Goal: Information Seeking & Learning: Learn about a topic

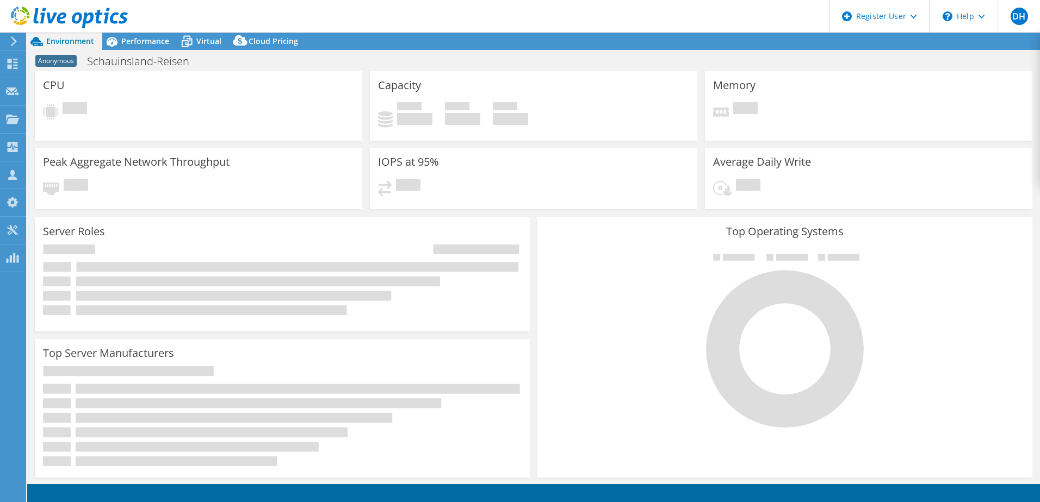
select select "USD"
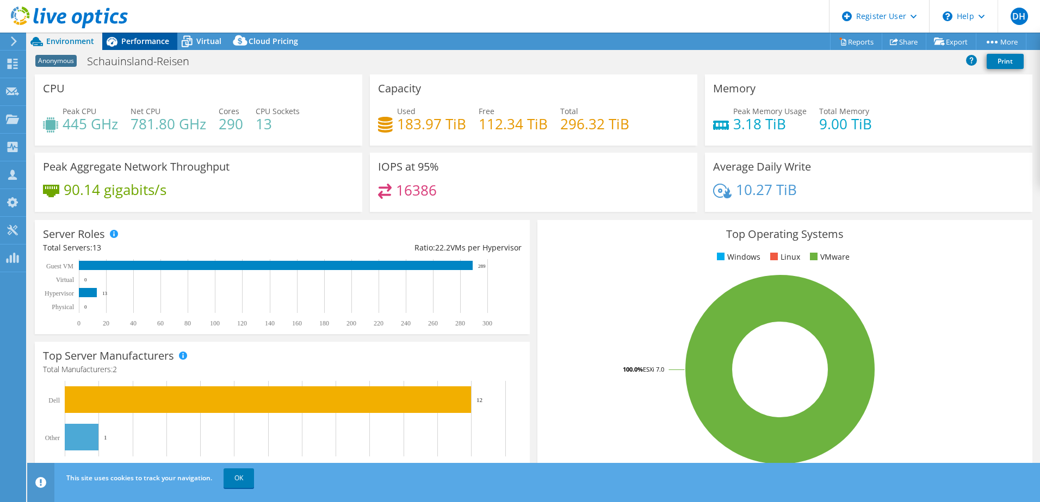
click at [150, 46] on span "Performance" at bounding box center [145, 41] width 48 height 10
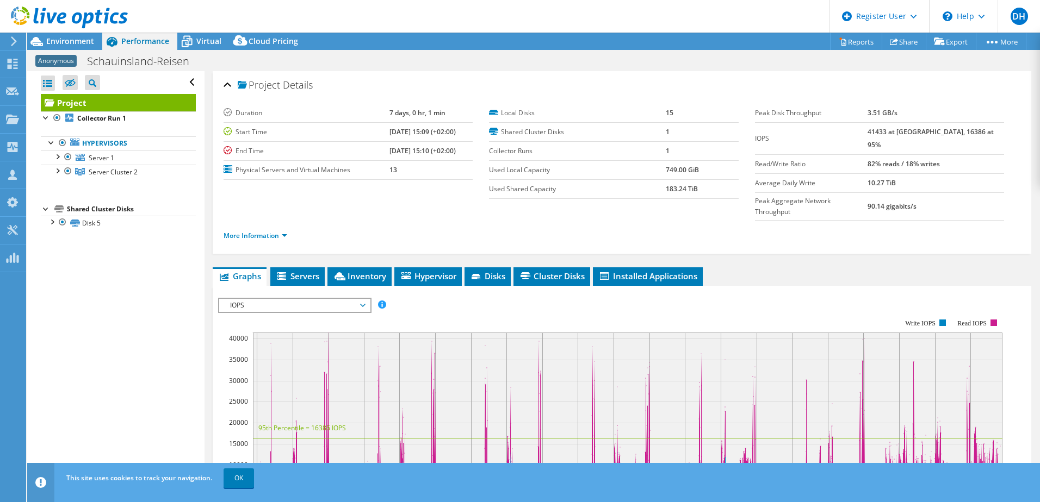
click at [327, 299] on span "IOPS" at bounding box center [295, 305] width 140 height 13
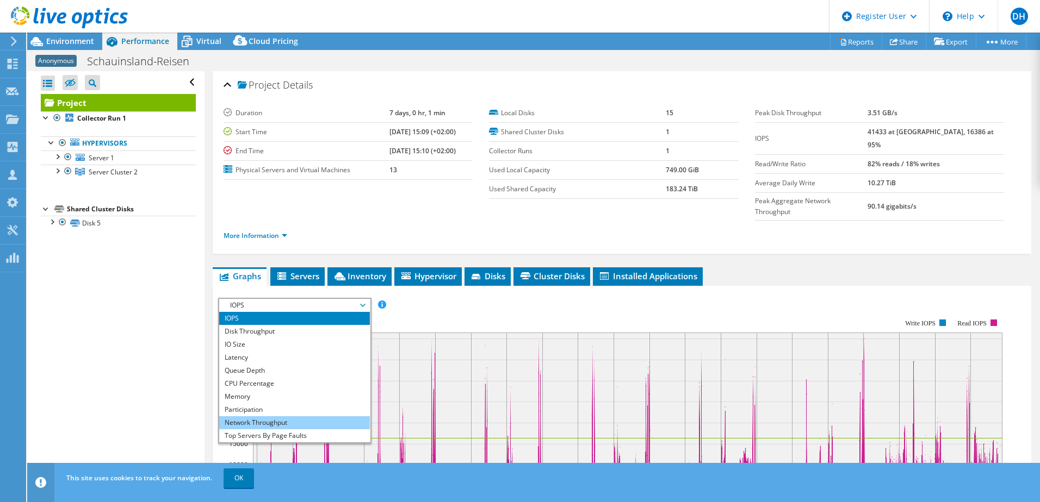
click at [303, 417] on li "Network Throughput" at bounding box center [294, 423] width 151 height 13
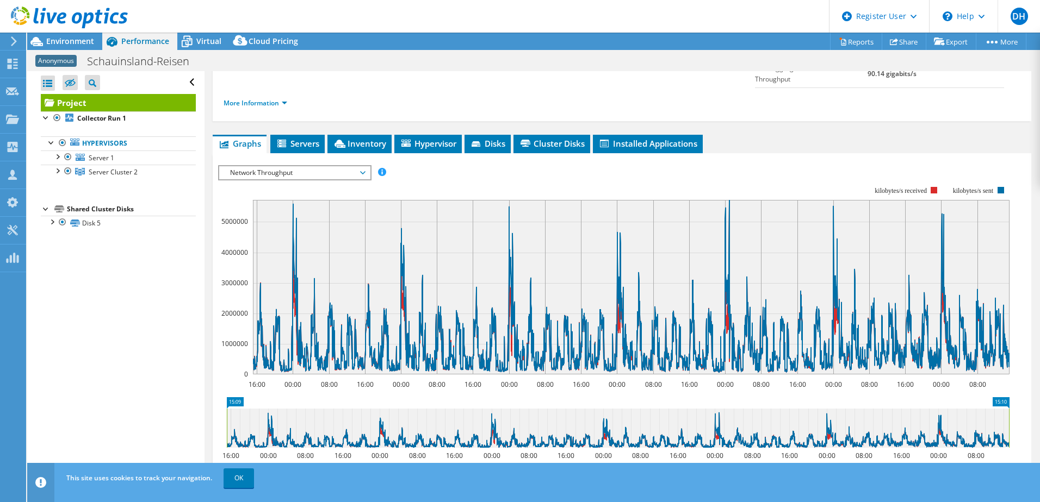
scroll to position [78, 0]
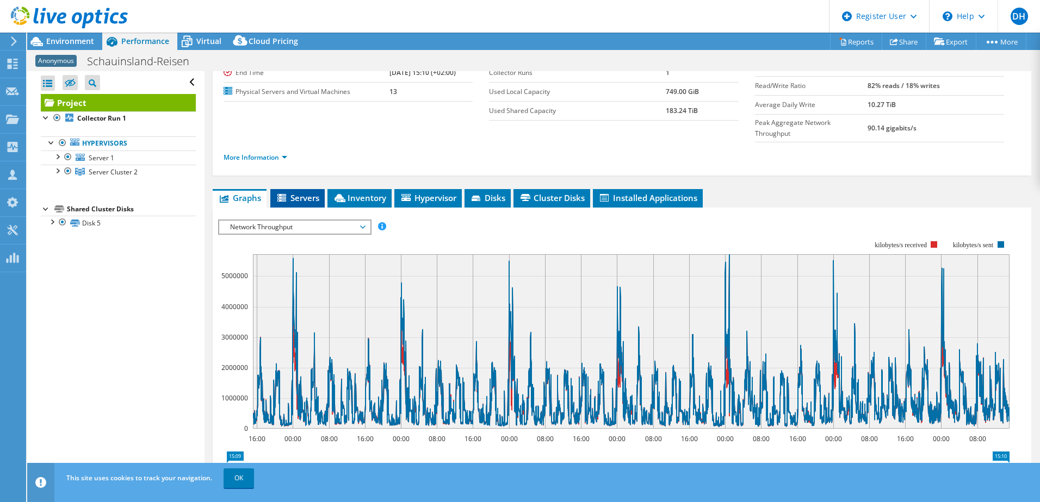
click at [297, 192] on span "Servers" at bounding box center [298, 197] width 44 height 11
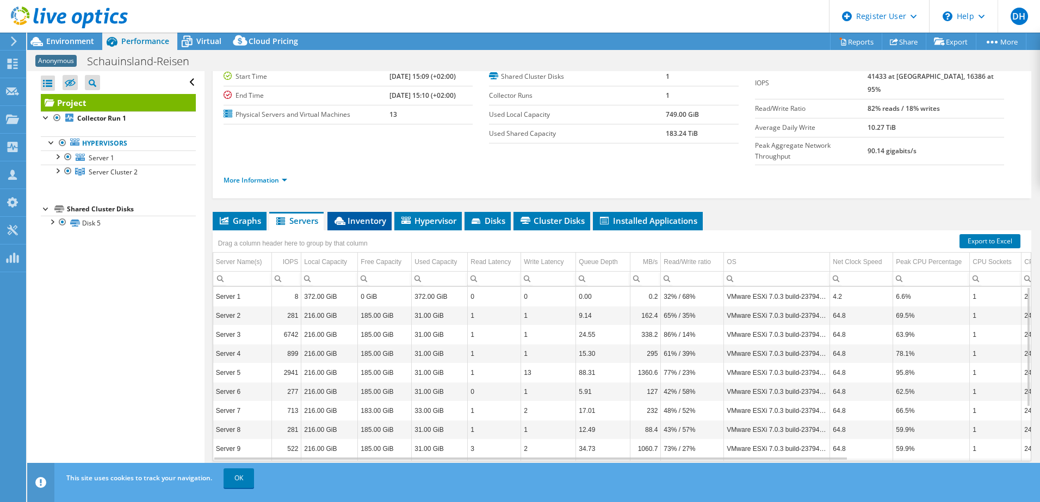
click at [360, 215] on span "Inventory" at bounding box center [359, 220] width 53 height 11
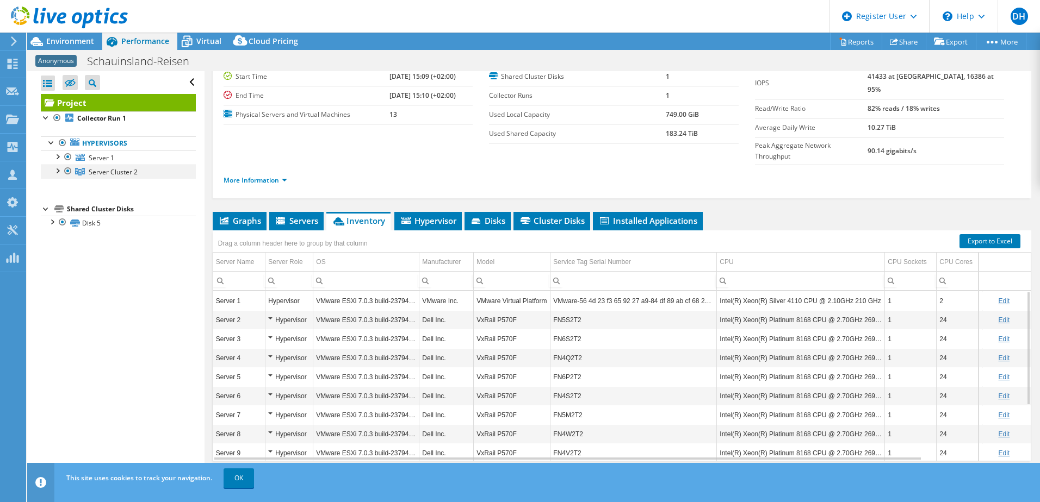
click at [57, 170] on div at bounding box center [57, 170] width 11 height 11
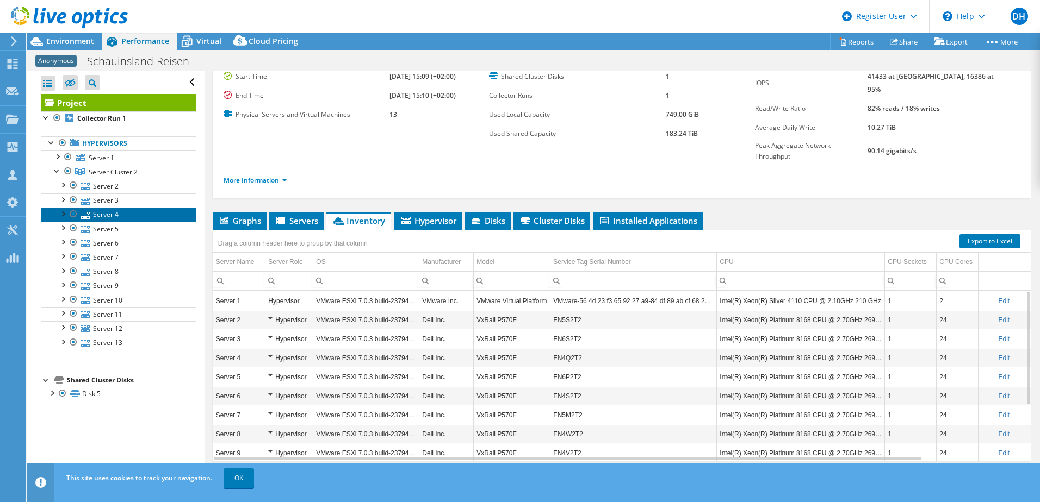
click at [92, 208] on link "Server 4" at bounding box center [118, 215] width 155 height 14
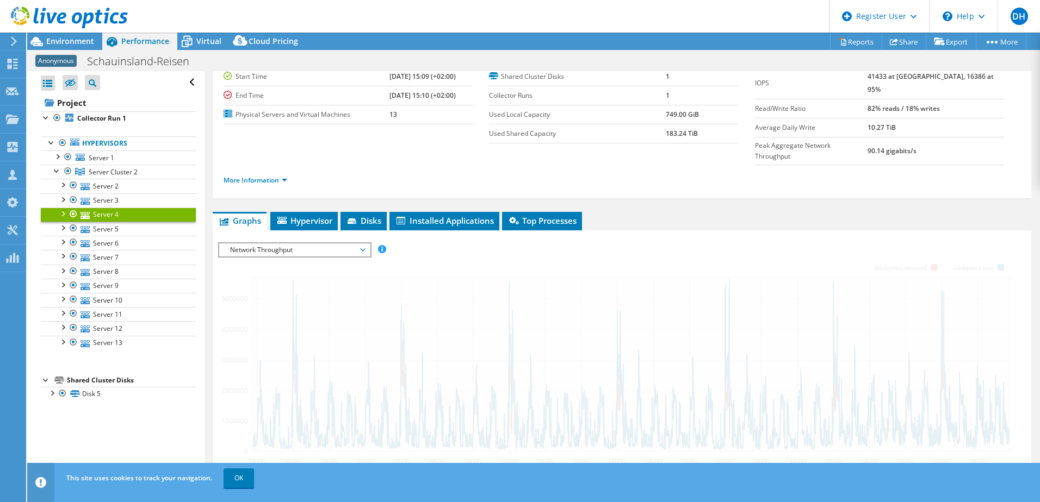
scroll to position [78, 0]
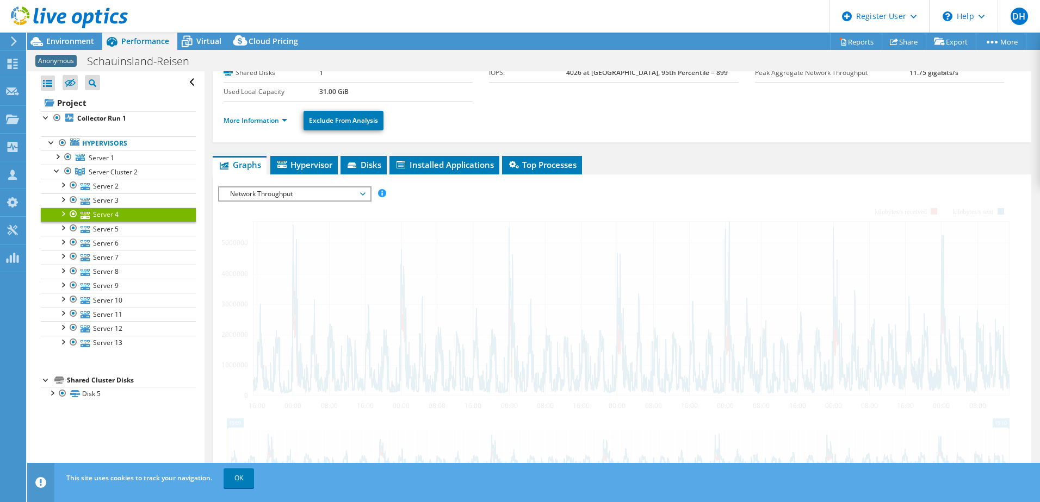
click at [310, 196] on span "Network Throughput" at bounding box center [295, 194] width 140 height 13
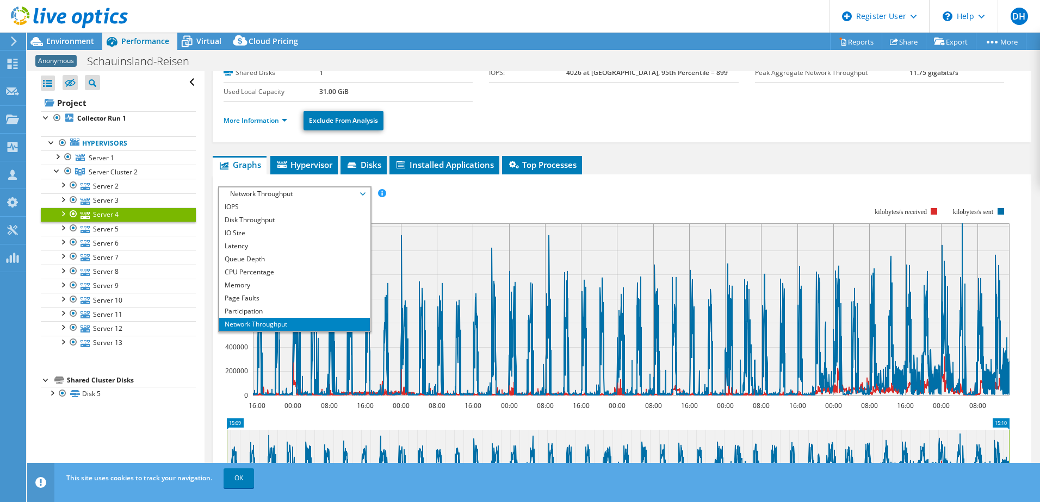
click at [560, 196] on rect at bounding box center [613, 302] width 791 height 218
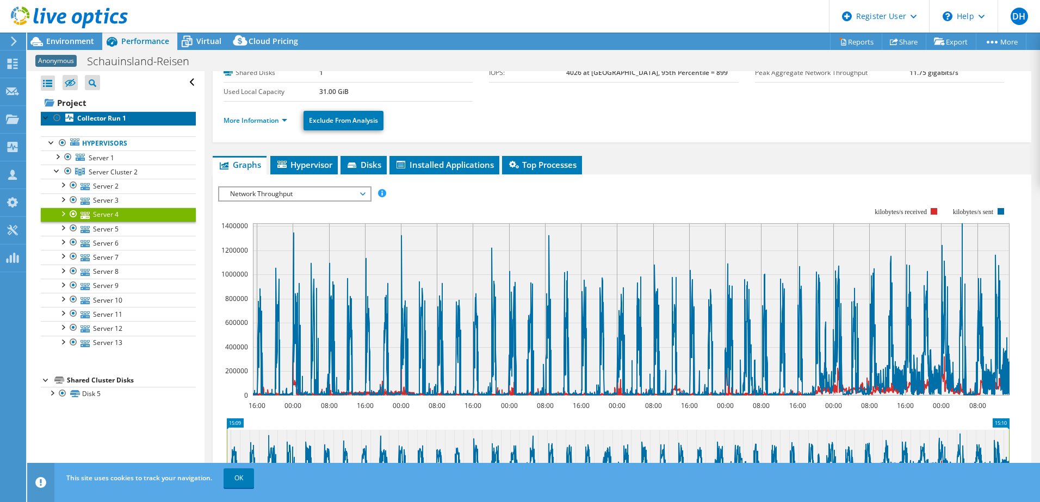
click at [87, 119] on b "Collector Run 1" at bounding box center [101, 118] width 49 height 9
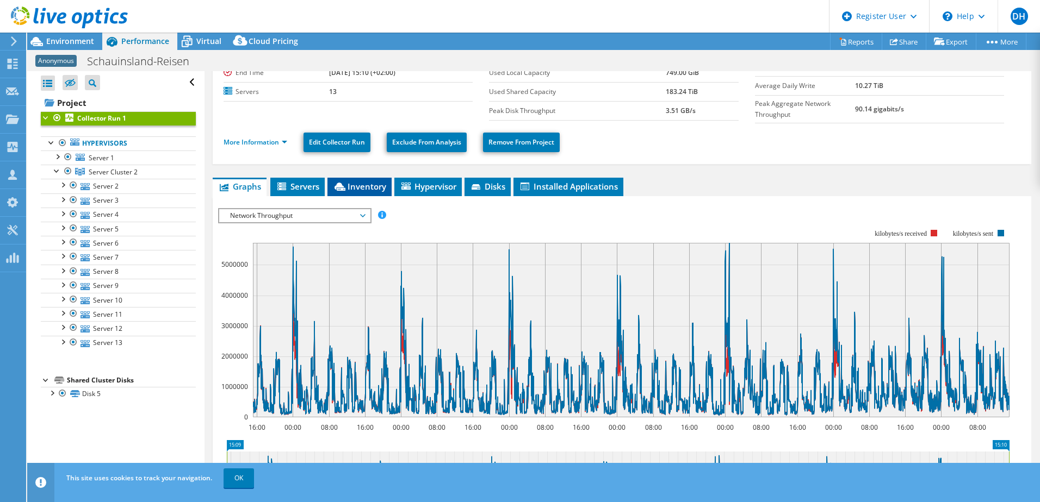
click at [362, 182] on span "Inventory" at bounding box center [359, 186] width 53 height 11
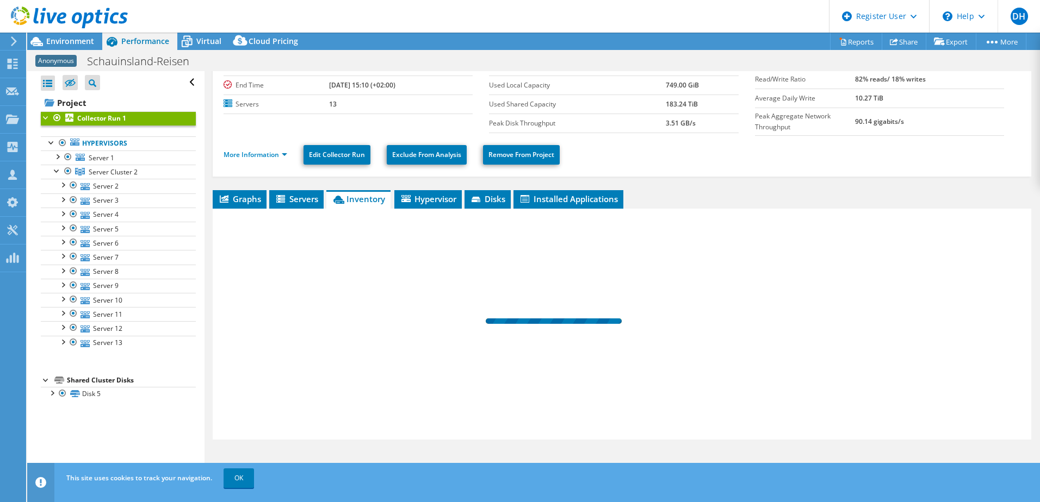
scroll to position [63, 0]
